Goal: Check status: Check status

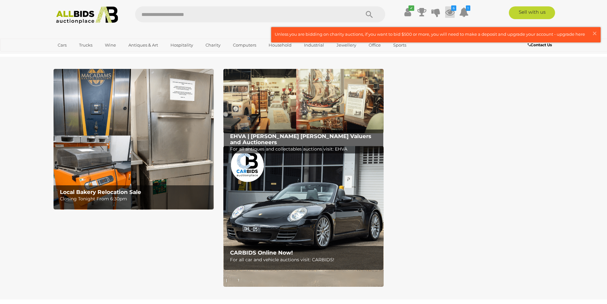
click at [450, 12] on icon at bounding box center [450, 11] width 10 height 11
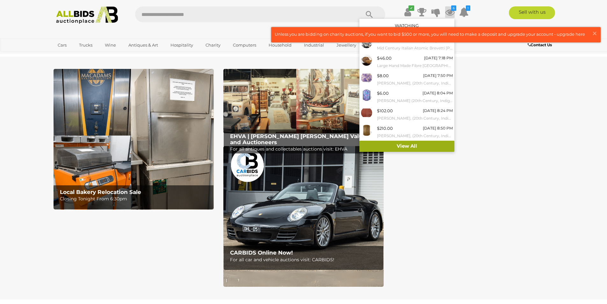
click at [396, 143] on link "View All" at bounding box center [406, 145] width 95 height 11
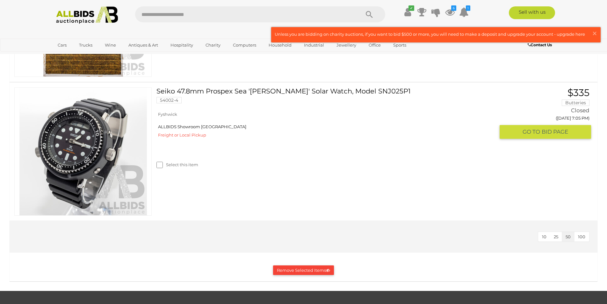
scroll to position [924, 0]
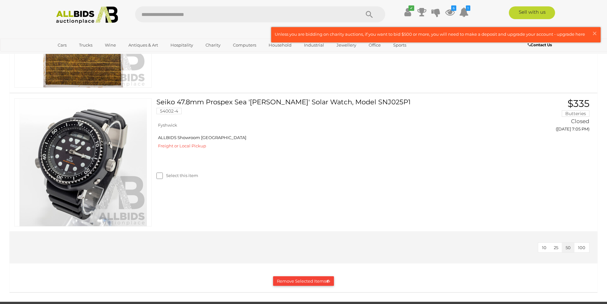
click at [111, 8] on img at bounding box center [87, 15] width 69 height 18
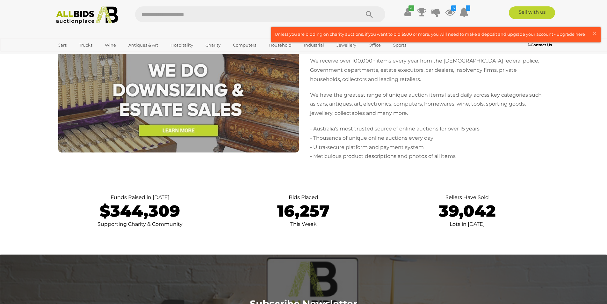
scroll to position [1561, 0]
